Goal: Information Seeking & Learning: Find contact information

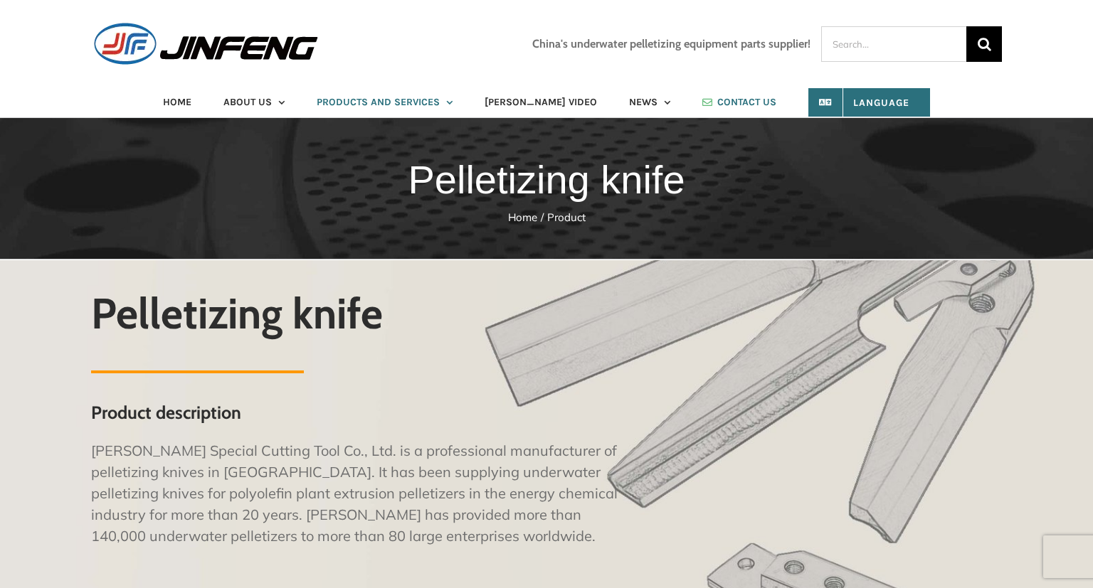
click at [739, 101] on span "CONTACT US" at bounding box center [746, 102] width 59 height 10
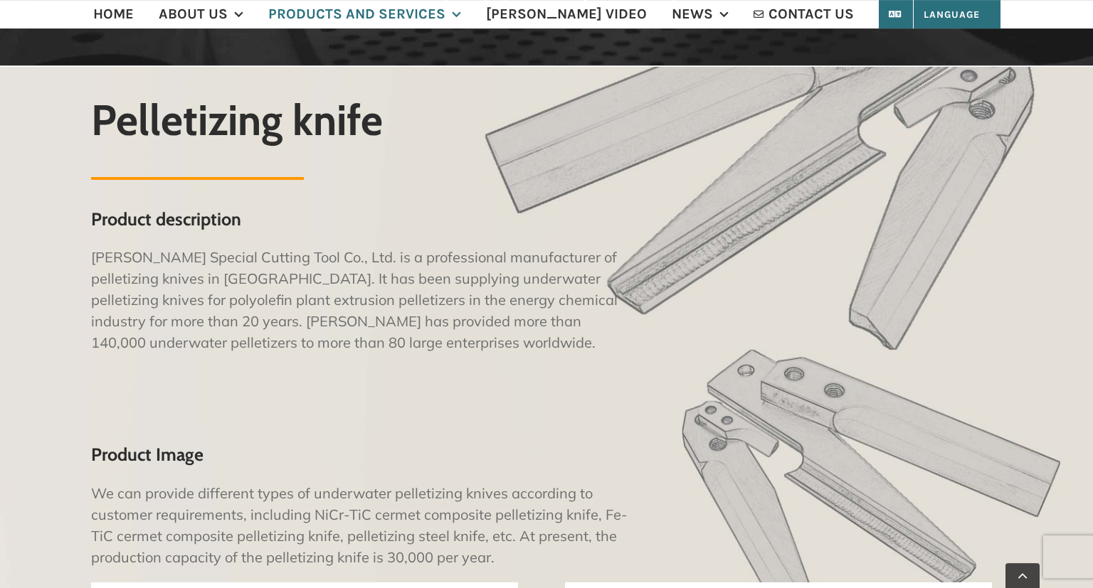
scroll to position [300, 0]
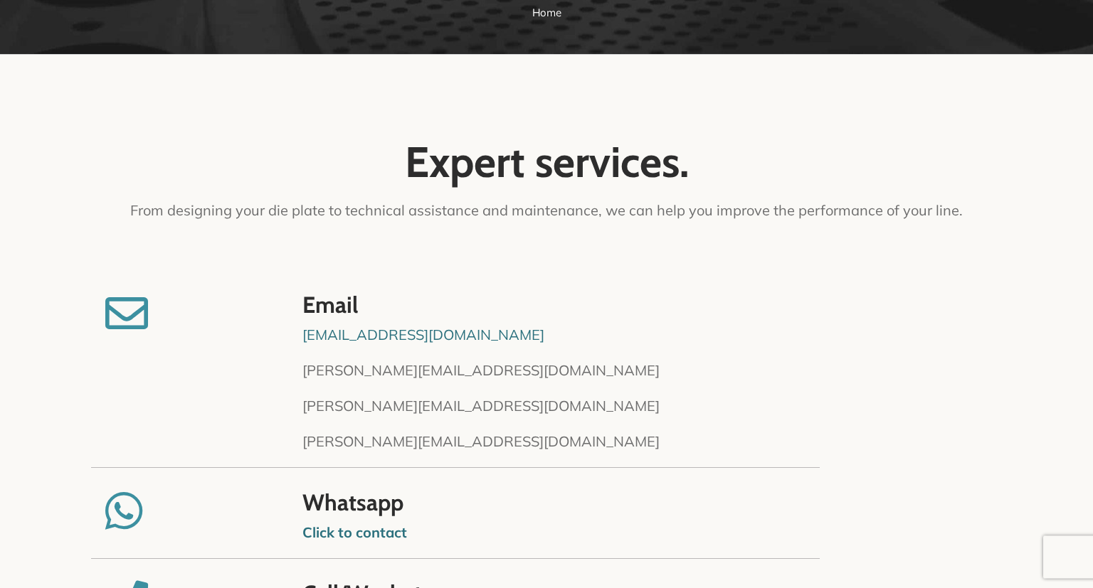
scroll to position [300, 0]
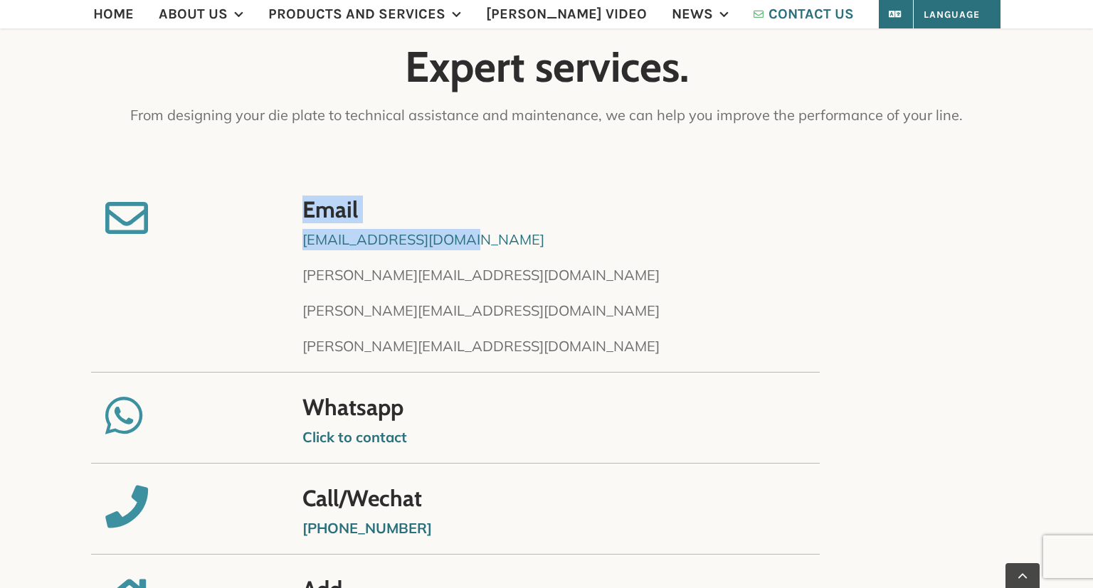
drag, startPoint x: 458, startPoint y: 238, endPoint x: 297, endPoint y: 243, distance: 161.6
click at [297, 243] on div "Email [EMAIL_ADDRESS][DOMAIN_NAME] [PERSON_NAME][EMAIL_ADDRESS][DOMAIN_NAME] [P…" at bounding box center [546, 277] width 911 height 189
click at [296, 235] on div "Email [EMAIL_ADDRESS][DOMAIN_NAME] [PERSON_NAME][EMAIL_ADDRESS][DOMAIN_NAME] [P…" at bounding box center [546, 277] width 911 height 189
click at [297, 236] on div "Email [EMAIL_ADDRESS][DOMAIN_NAME] [PERSON_NAME][EMAIL_ADDRESS][DOMAIN_NAME] [P…" at bounding box center [546, 277] width 911 height 189
click at [300, 241] on div "Email [EMAIL_ADDRESS][DOMAIN_NAME] [PERSON_NAME][EMAIL_ADDRESS][DOMAIN_NAME] [P…" at bounding box center [546, 277] width 911 height 189
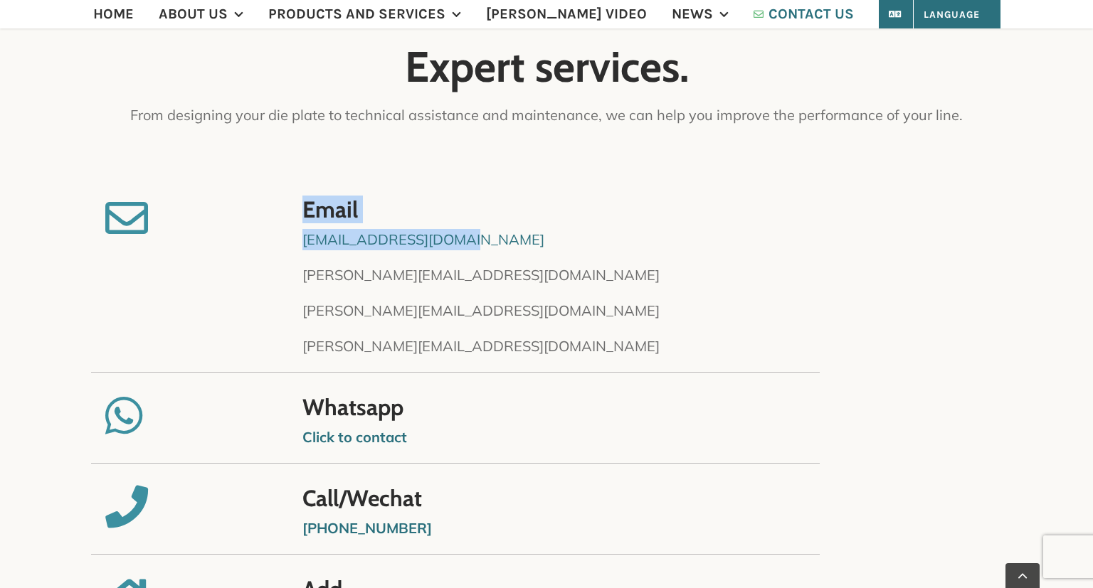
click at [304, 241] on link "[EMAIL_ADDRESS][DOMAIN_NAME]" at bounding box center [423, 240] width 242 height 18
click at [538, 241] on p "[EMAIL_ADDRESS][DOMAIN_NAME]" at bounding box center [644, 239] width 685 height 21
drag, startPoint x: 469, startPoint y: 236, endPoint x: 303, endPoint y: 244, distance: 166.0
click at [303, 244] on p "[EMAIL_ADDRESS][DOMAIN_NAME]" at bounding box center [644, 239] width 685 height 21
copy link "[EMAIL_ADDRESS][DOMAIN_NAME]"
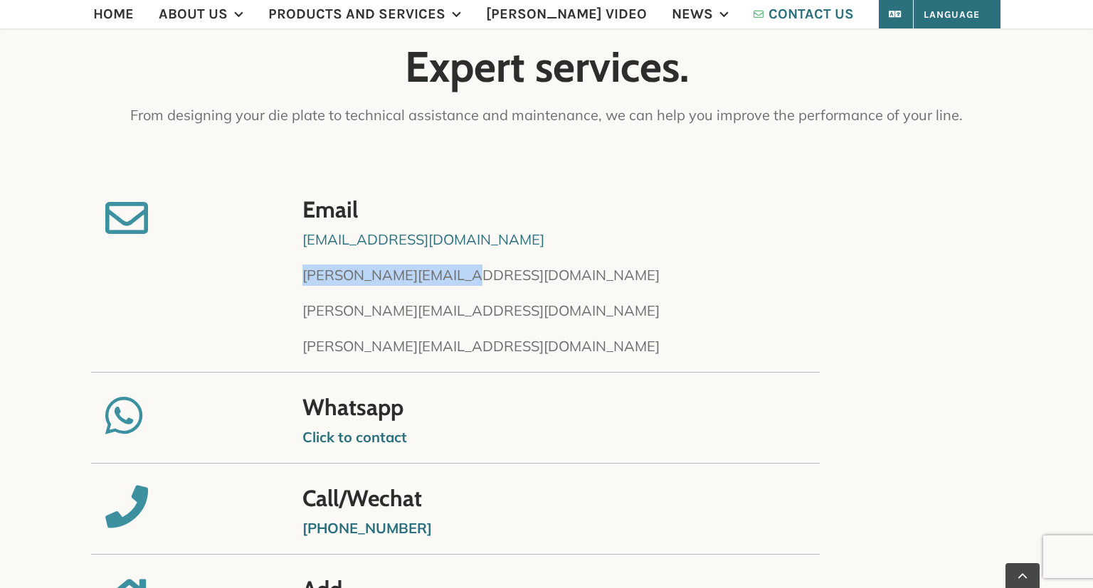
drag, startPoint x: 467, startPoint y: 273, endPoint x: 305, endPoint y: 280, distance: 162.4
click at [305, 280] on p "[PERSON_NAME][EMAIL_ADDRESS][DOMAIN_NAME]" at bounding box center [644, 275] width 685 height 21
copy p "[PERSON_NAME][EMAIL_ADDRESS][DOMAIN_NAME]"
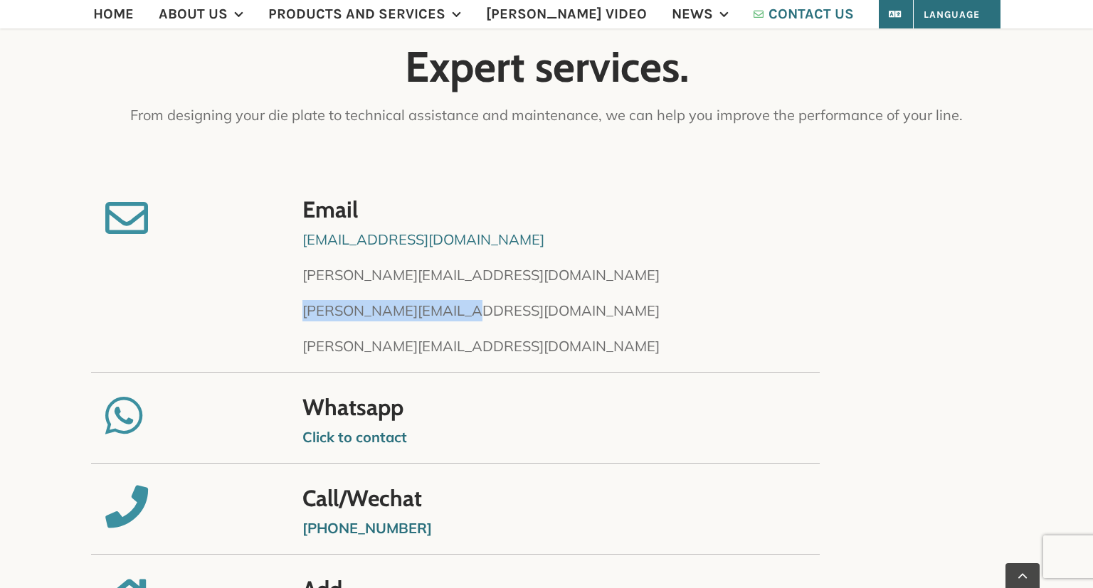
drag, startPoint x: 470, startPoint y: 313, endPoint x: 304, endPoint y: 313, distance: 166.5
click at [304, 313] on p "[PERSON_NAME][EMAIL_ADDRESS][DOMAIN_NAME]" at bounding box center [644, 310] width 685 height 21
copy p "[PERSON_NAME][EMAIL_ADDRESS][DOMAIN_NAME]"
drag, startPoint x: 507, startPoint y: 332, endPoint x: 457, endPoint y: 349, distance: 52.9
click at [505, 332] on div "[EMAIL_ADDRESS][DOMAIN_NAME] [PERSON_NAME][EMAIL_ADDRESS][DOMAIN_NAME] [PERSON_…" at bounding box center [644, 293] width 685 height 128
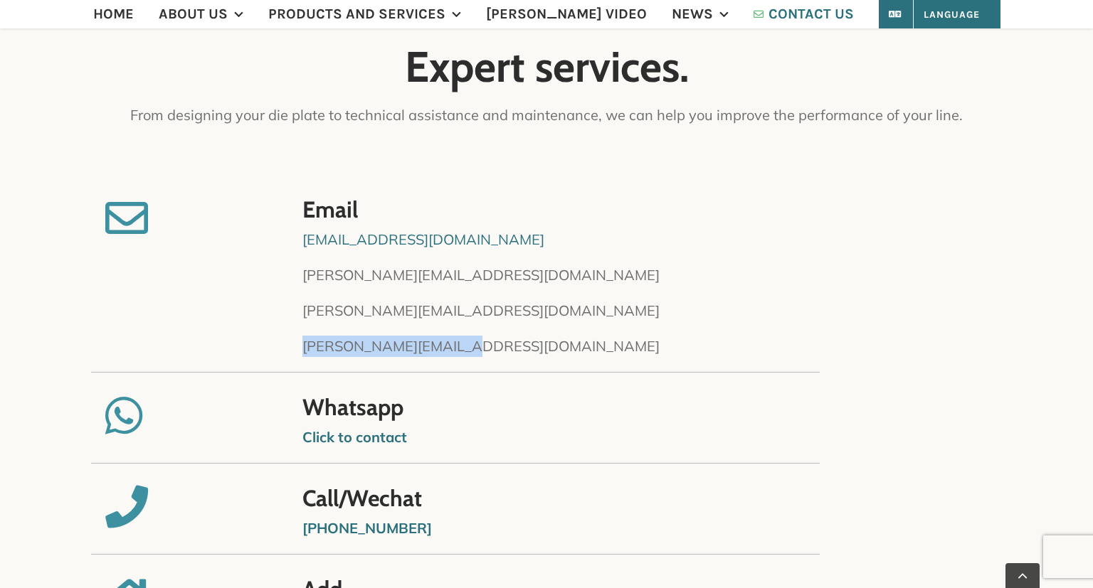
drag, startPoint x: 465, startPoint y: 349, endPoint x: 305, endPoint y: 349, distance: 159.4
click at [305, 349] on p "[PERSON_NAME][EMAIL_ADDRESS][DOMAIN_NAME]" at bounding box center [644, 346] width 685 height 21
copy p "[PERSON_NAME][EMAIL_ADDRESS][DOMAIN_NAME]"
